Goal: Information Seeking & Learning: Learn about a topic

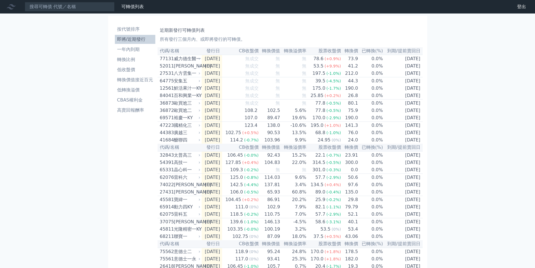
click at [132, 38] on li "即將/近期發行" at bounding box center [135, 39] width 40 height 7
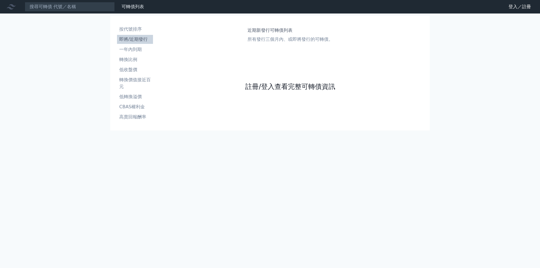
click at [271, 89] on link "註冊/登入查看完整可轉債資訊" at bounding box center [290, 86] width 90 height 9
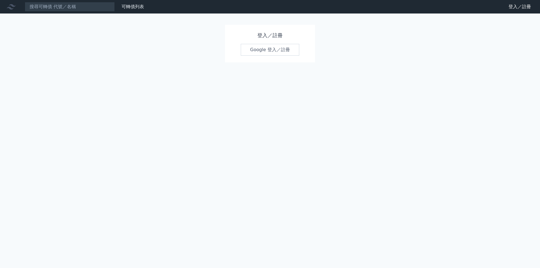
click at [261, 53] on link "Google 登入／註冊" at bounding box center [270, 50] width 58 height 12
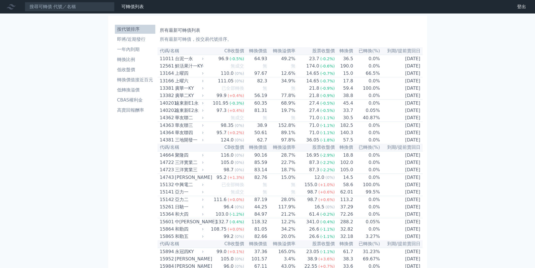
click at [130, 39] on li "即將/近期發行" at bounding box center [135, 39] width 40 height 7
